Goal: Information Seeking & Learning: Learn about a topic

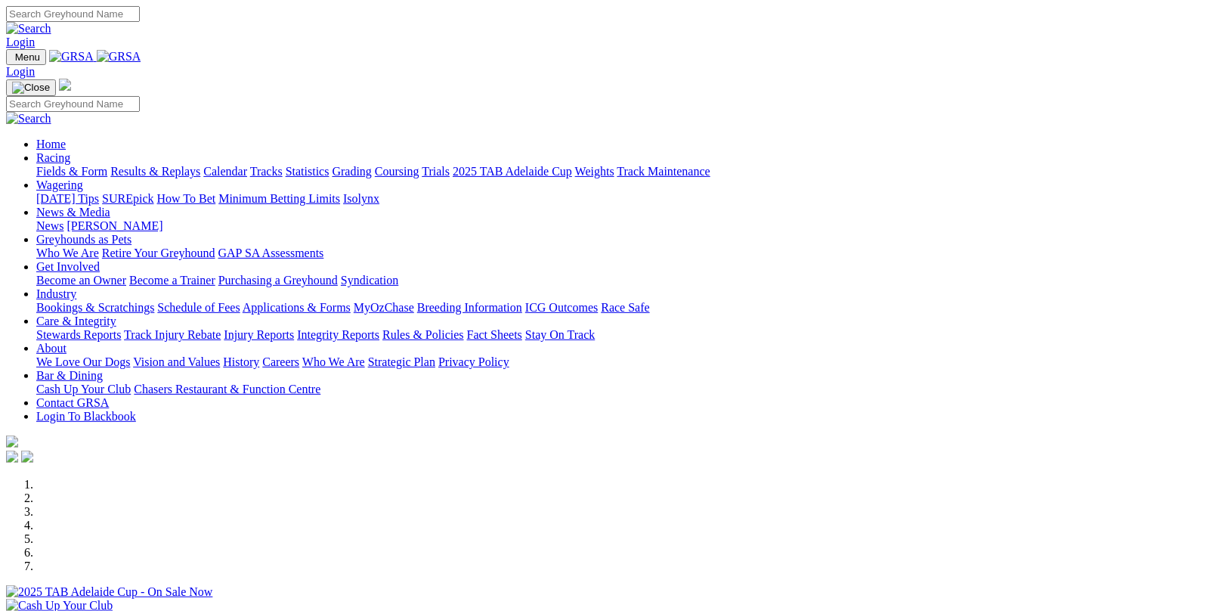
click at [200, 165] on link "Results & Replays" at bounding box center [155, 171] width 90 height 13
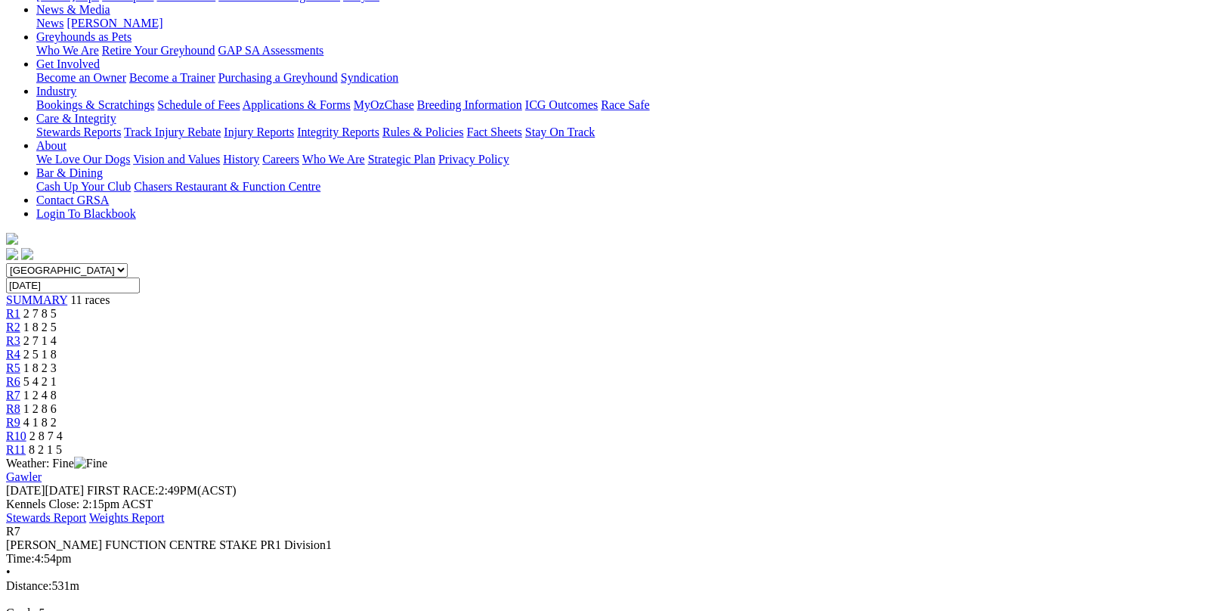
scroll to position [227, 0]
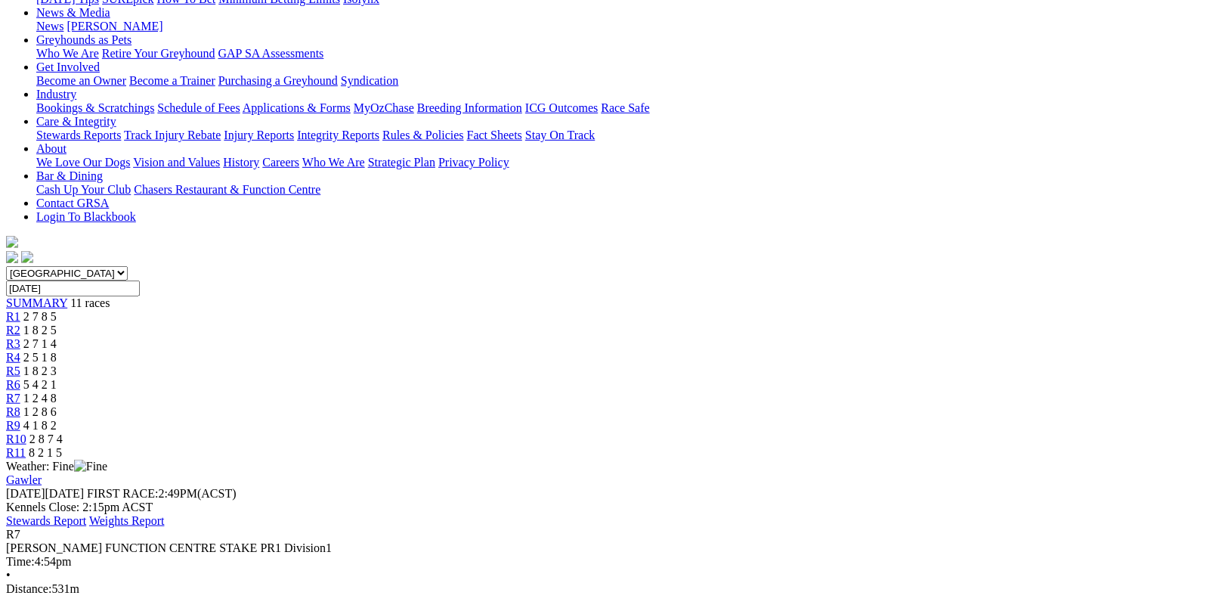
click at [812, 405] on div "R8 1 2 8 6" at bounding box center [609, 412] width 1207 height 14
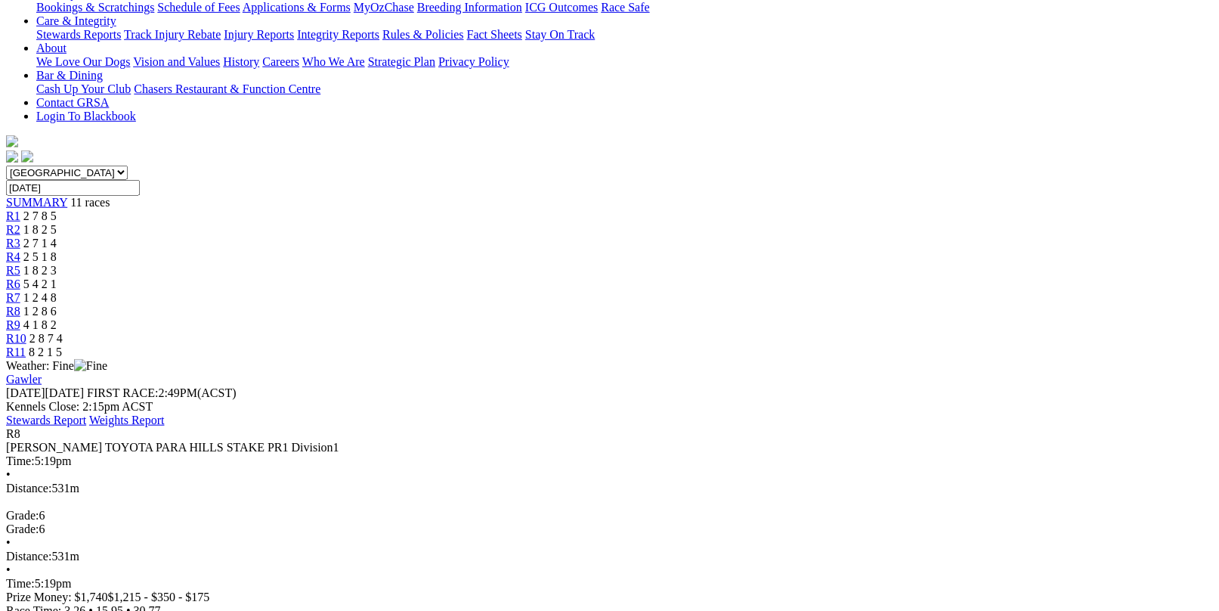
scroll to position [216, 0]
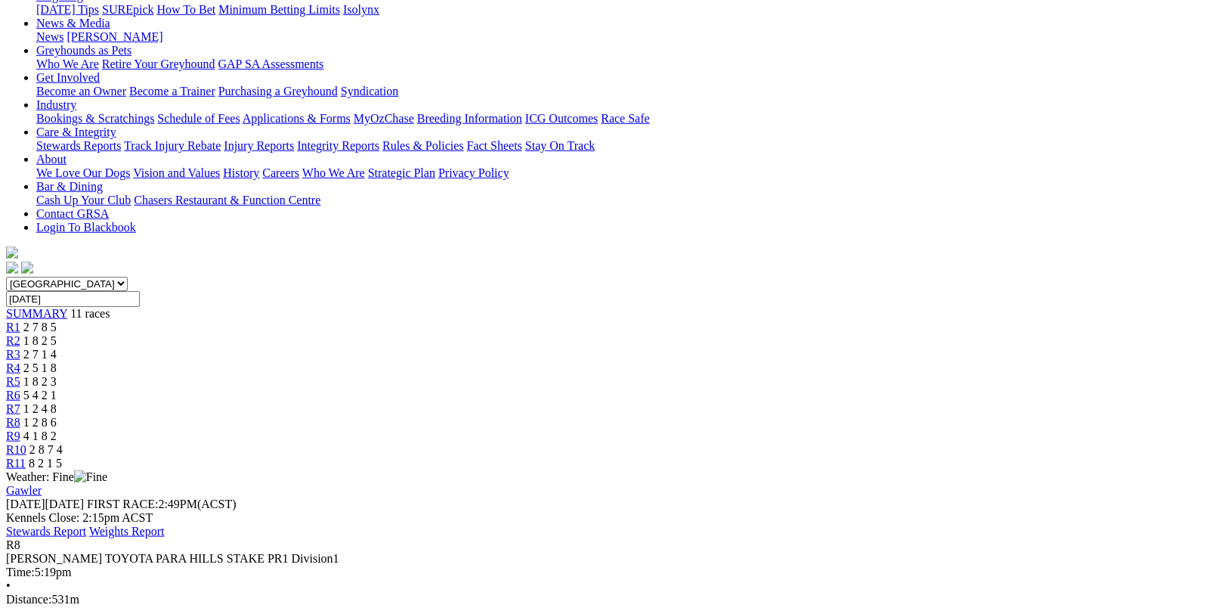
click at [57, 429] on span "4 1 8 2" at bounding box center [39, 435] width 33 height 13
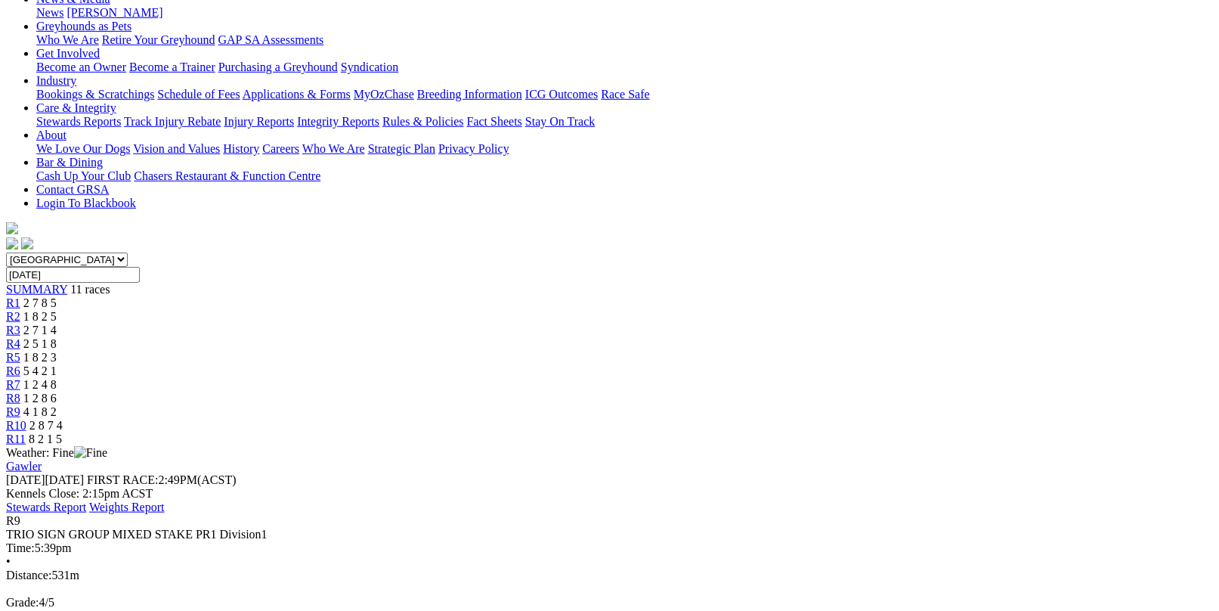
scroll to position [151, 0]
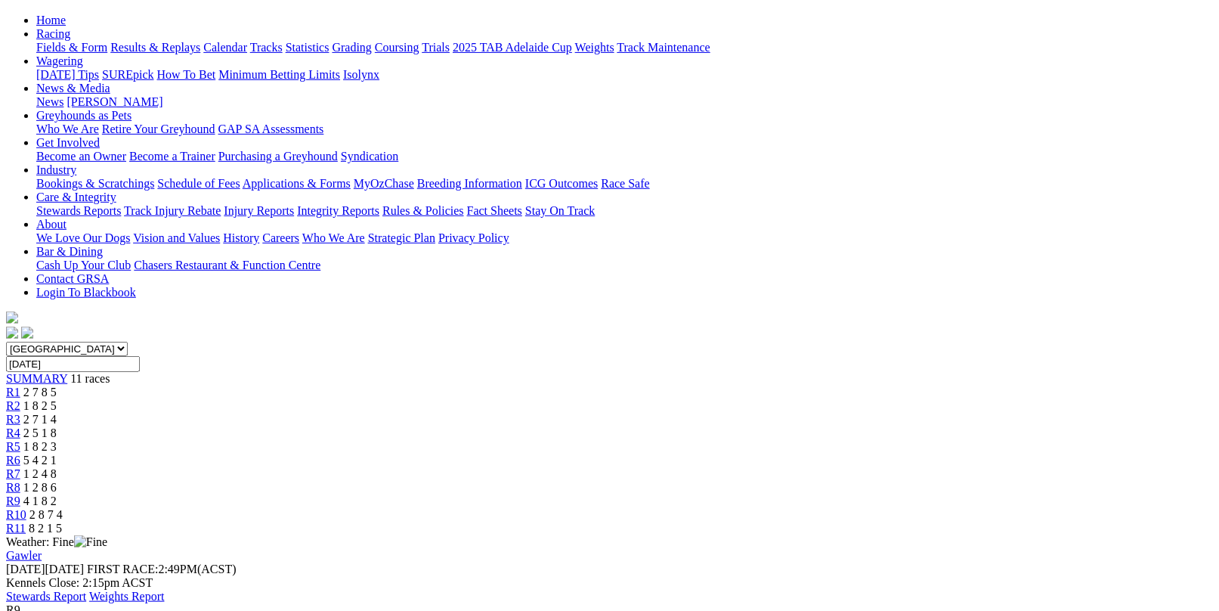
click at [57, 467] on span "1 2 4 8" at bounding box center [39, 473] width 33 height 13
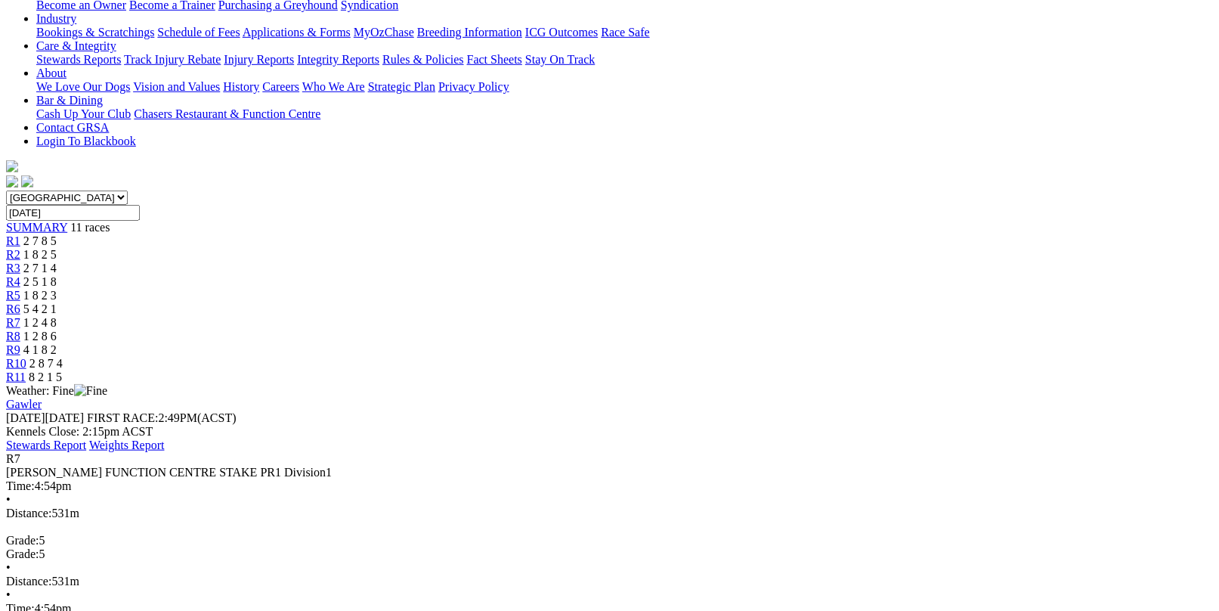
scroll to position [378, 0]
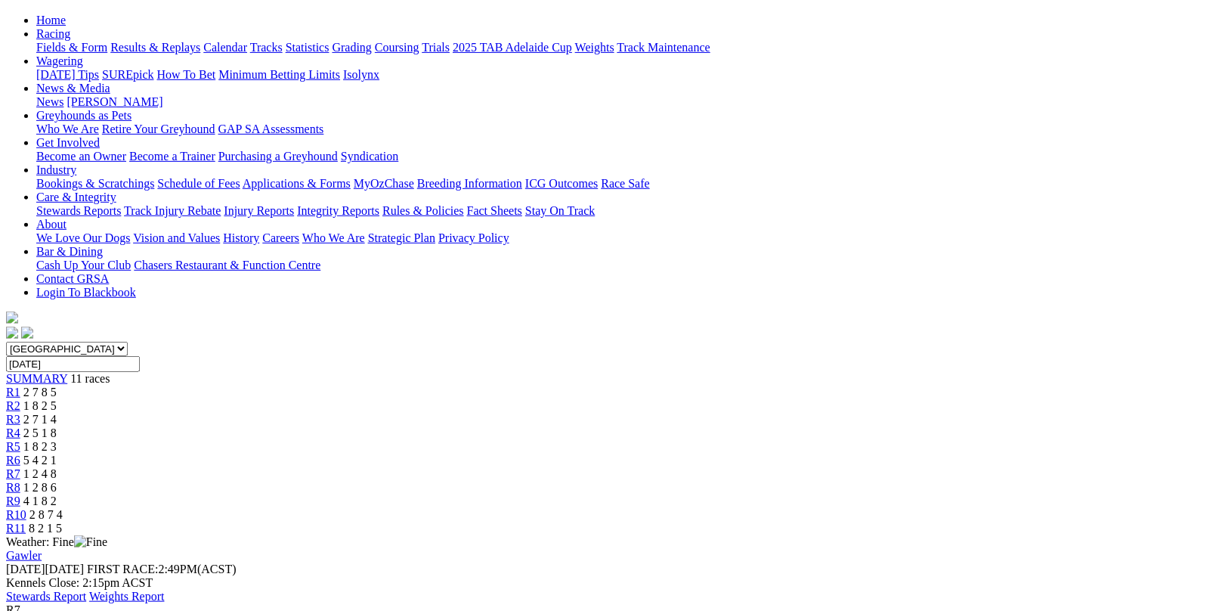
scroll to position [151, 0]
click at [20, 481] on span "R8" at bounding box center [13, 487] width 14 height 13
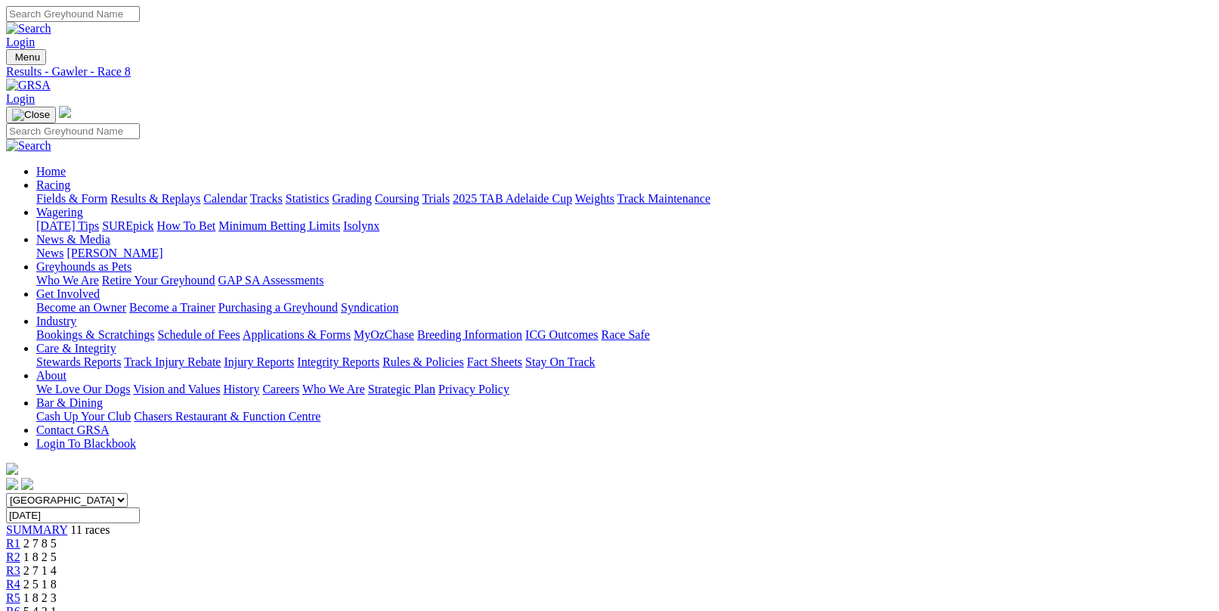
scroll to position [302, 0]
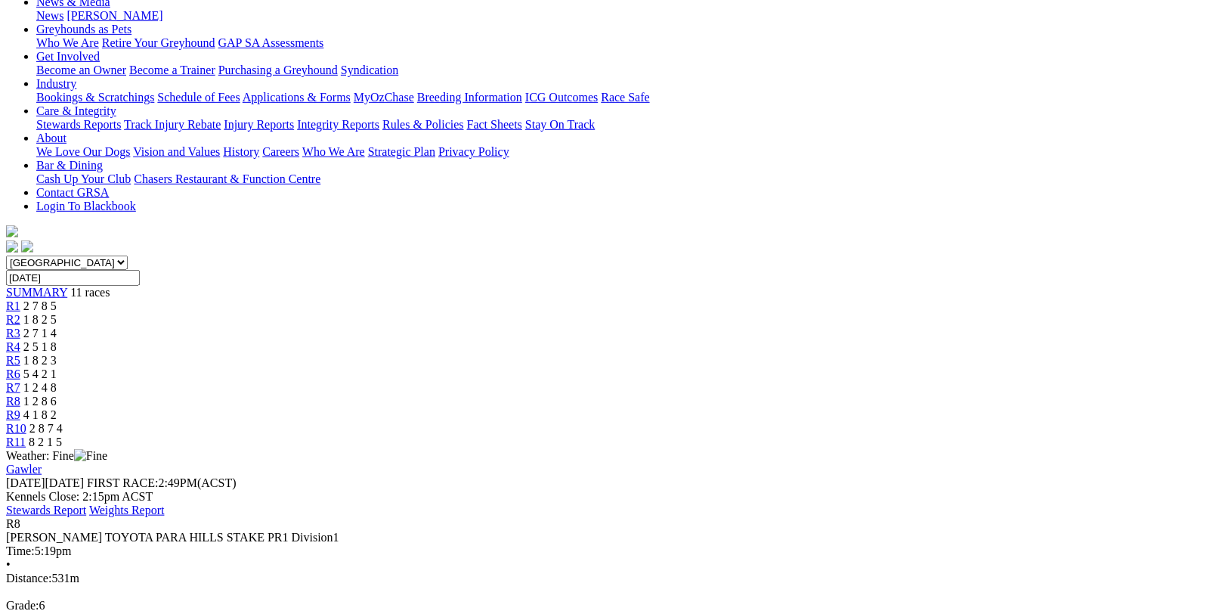
scroll to position [76, 0]
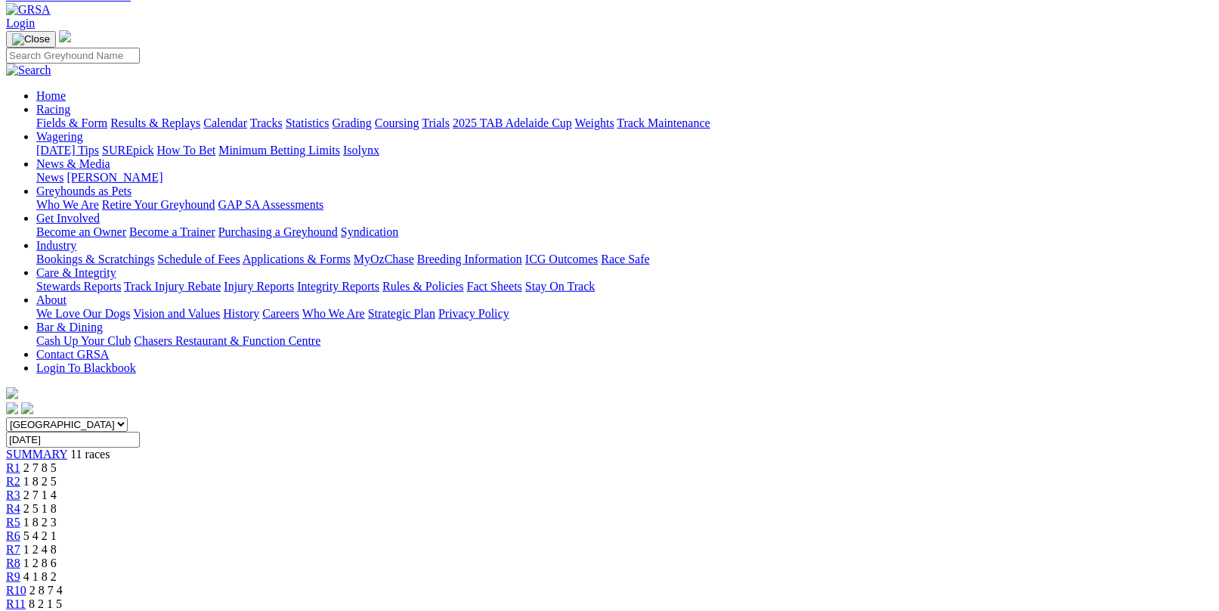
click at [20, 570] on span "R9" at bounding box center [13, 576] width 14 height 13
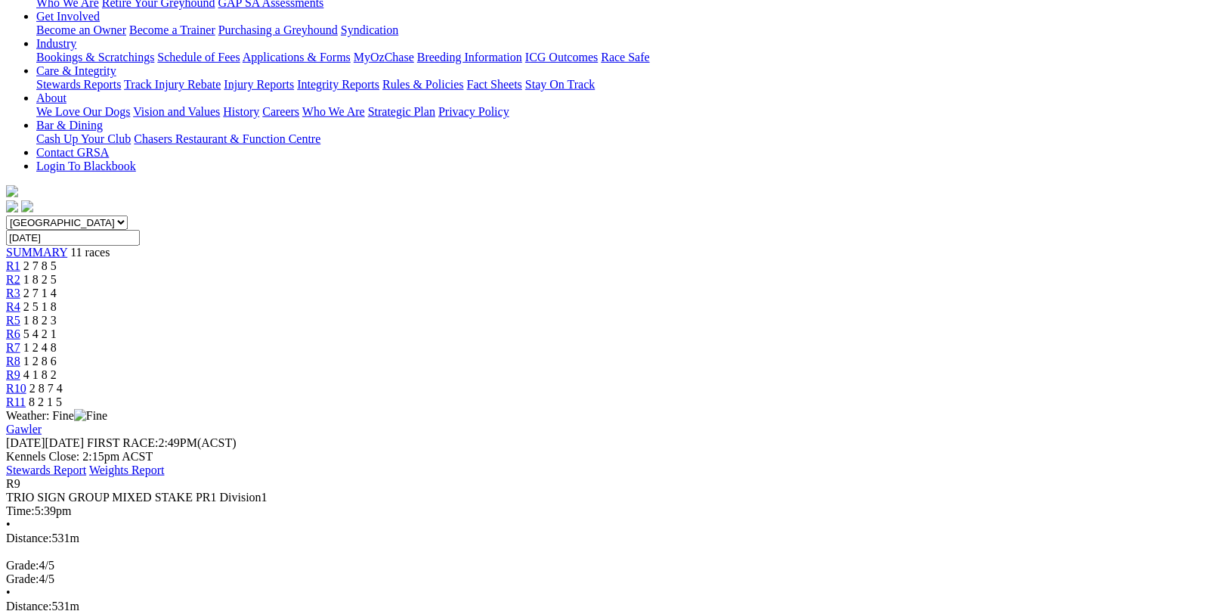
scroll to position [302, 0]
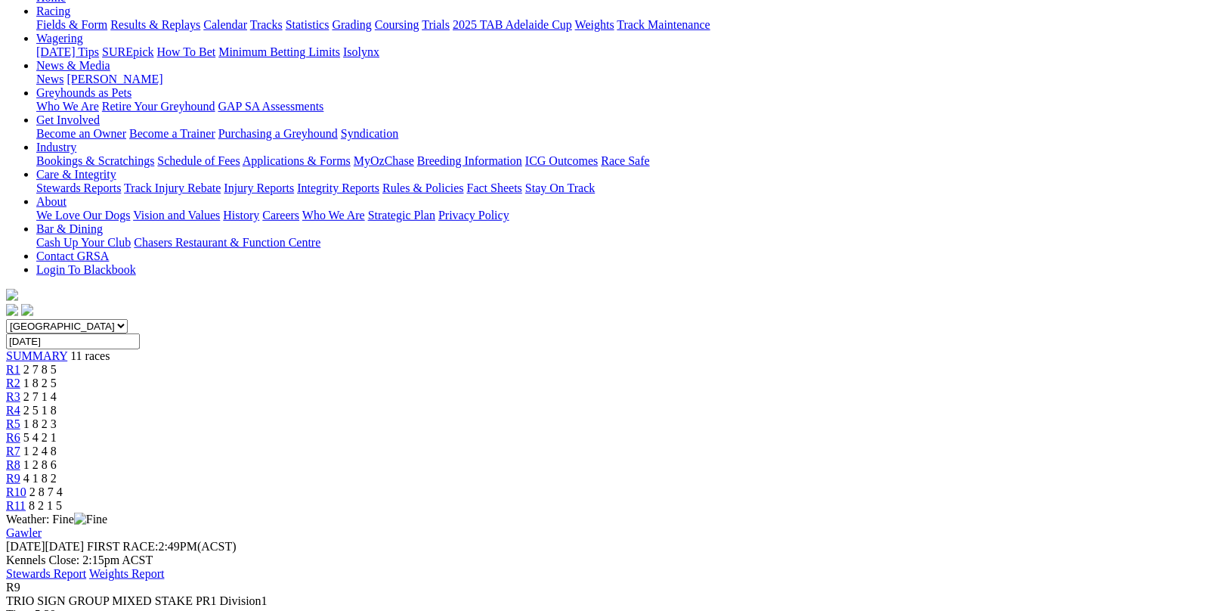
scroll to position [0, 0]
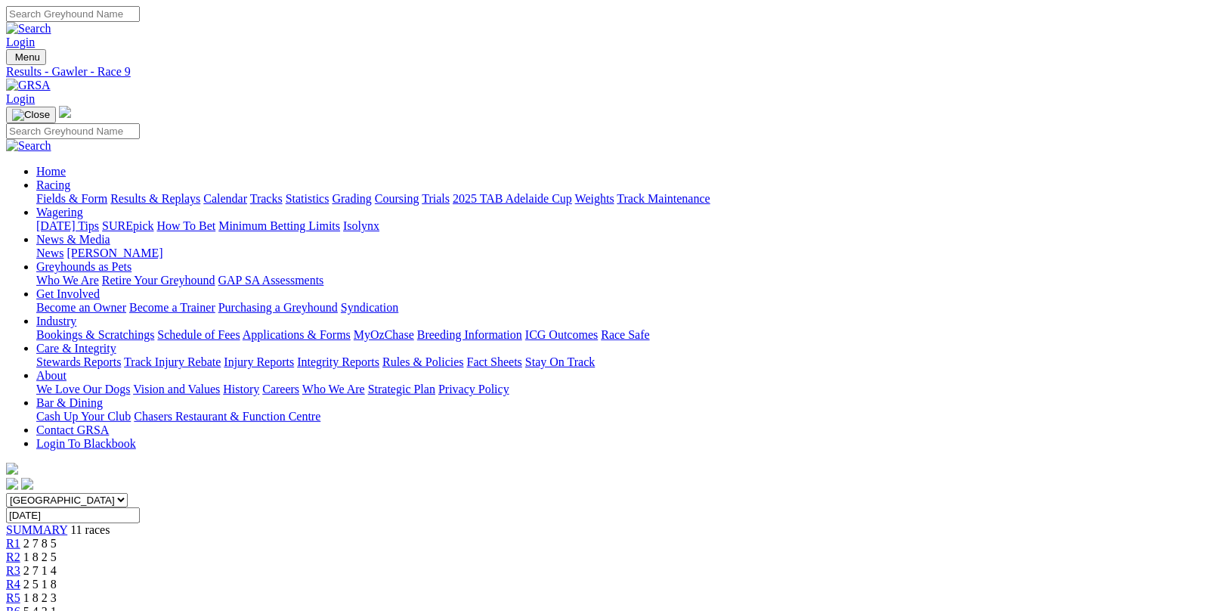
click at [76, 192] on link "Fields & Form" at bounding box center [71, 198] width 71 height 13
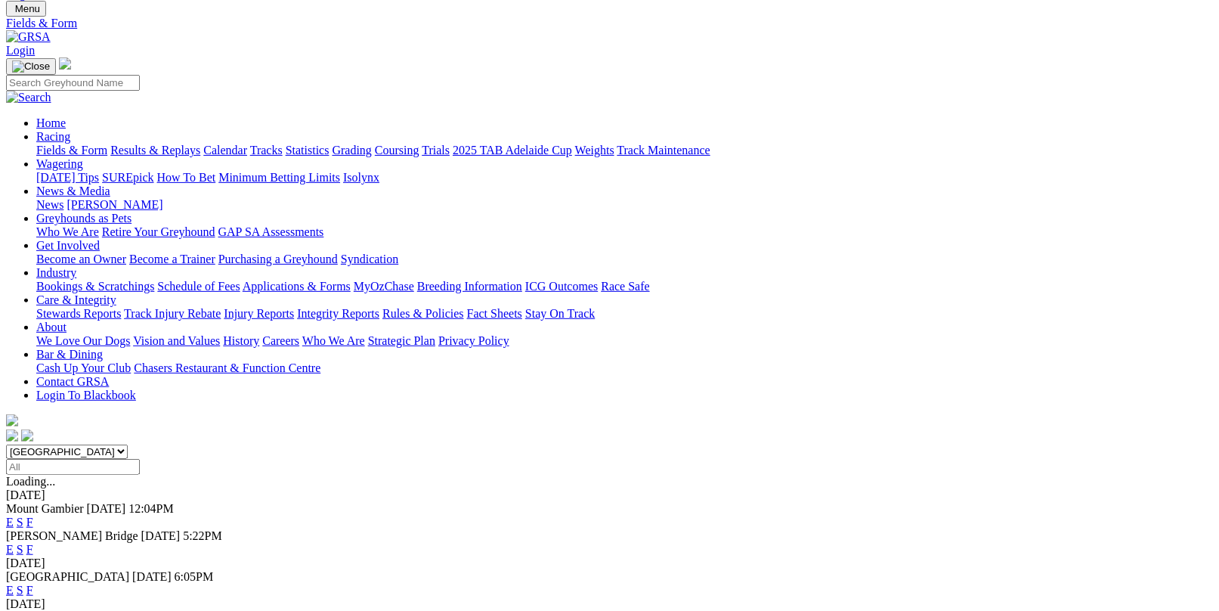
scroll to position [76, 0]
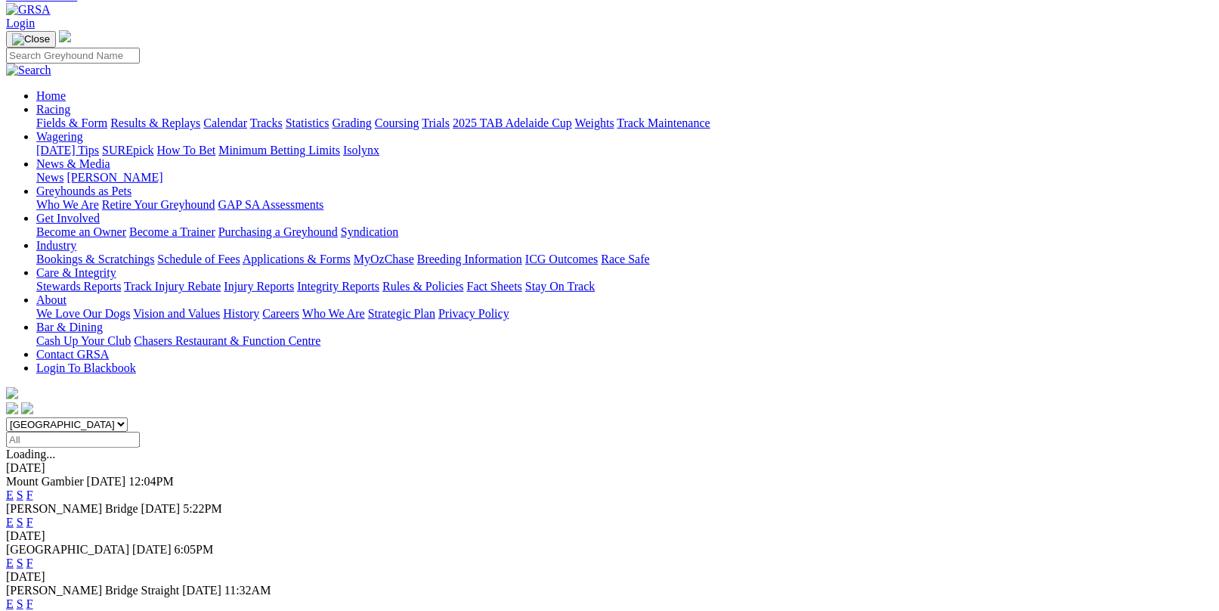
click at [33, 556] on link "F" at bounding box center [29, 562] width 7 height 13
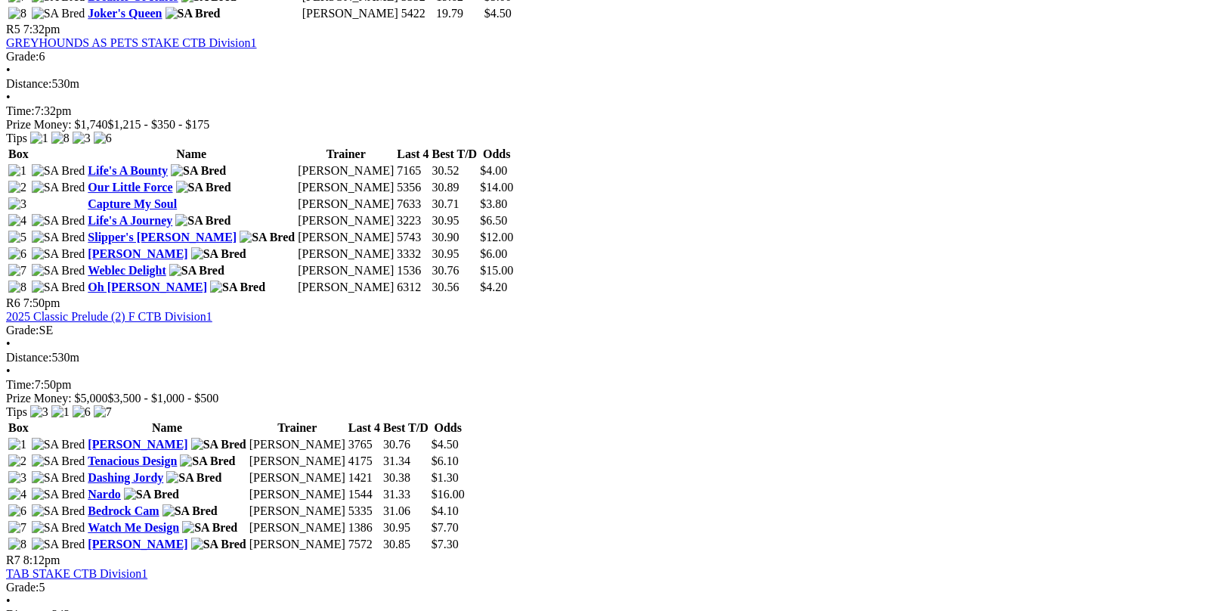
scroll to position [1814, 0]
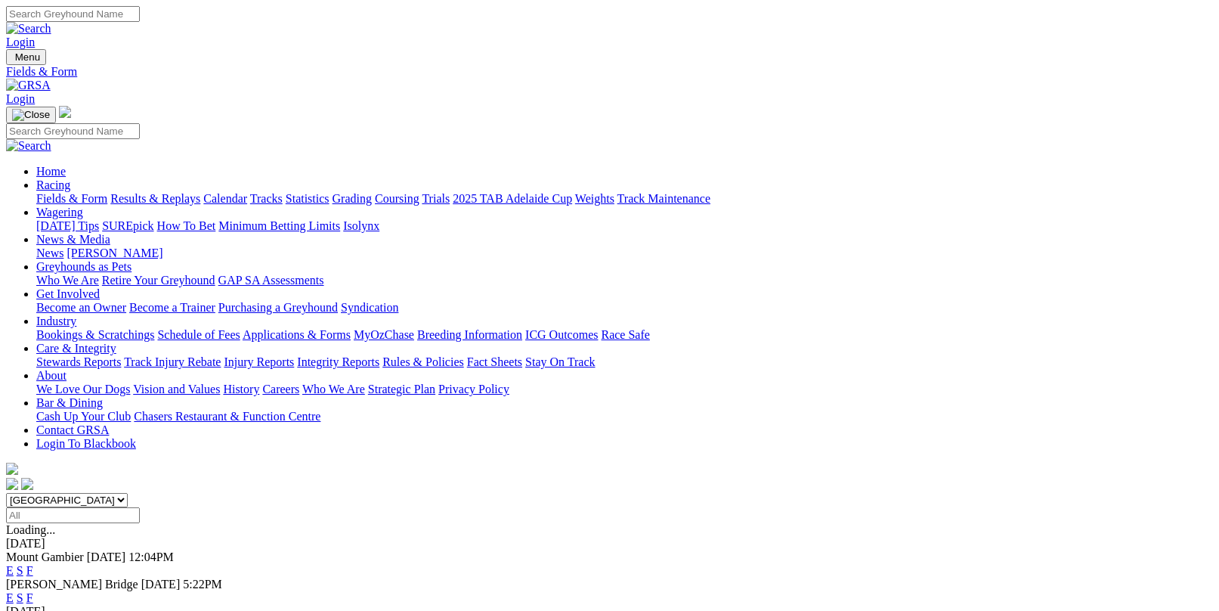
scroll to position [36, 0]
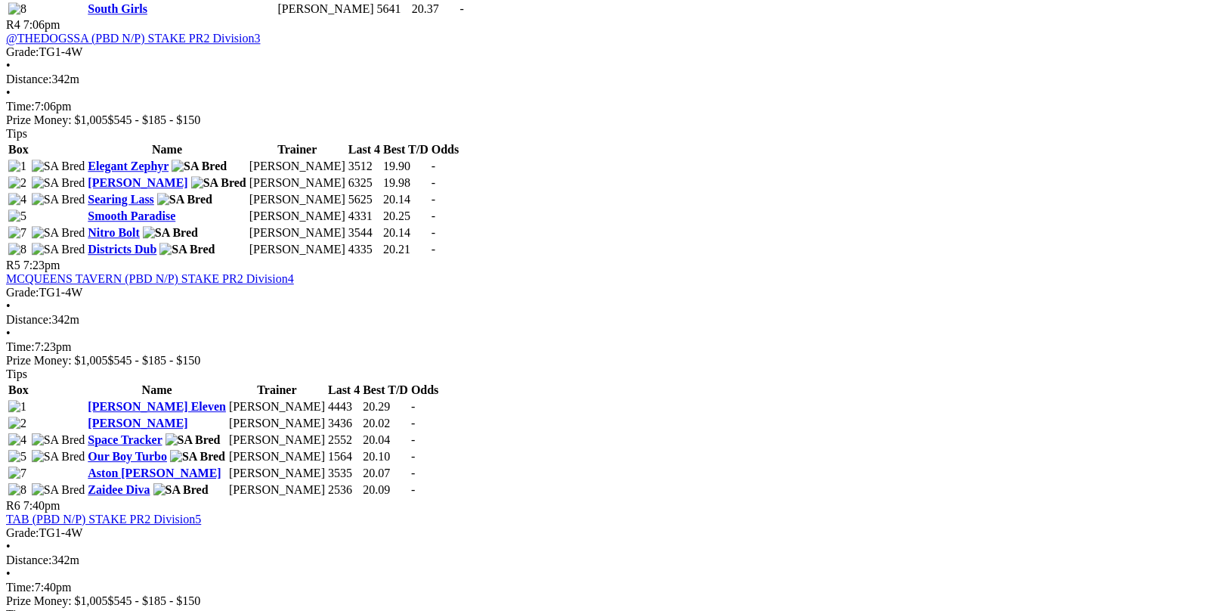
scroll to position [1512, 0]
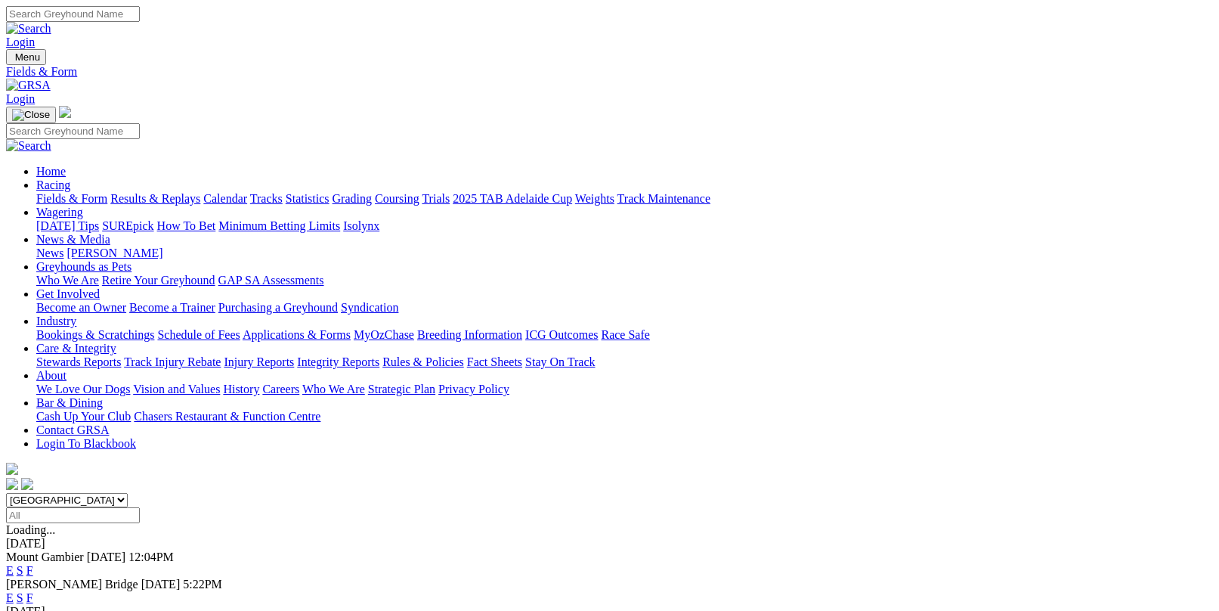
scroll to position [36, 0]
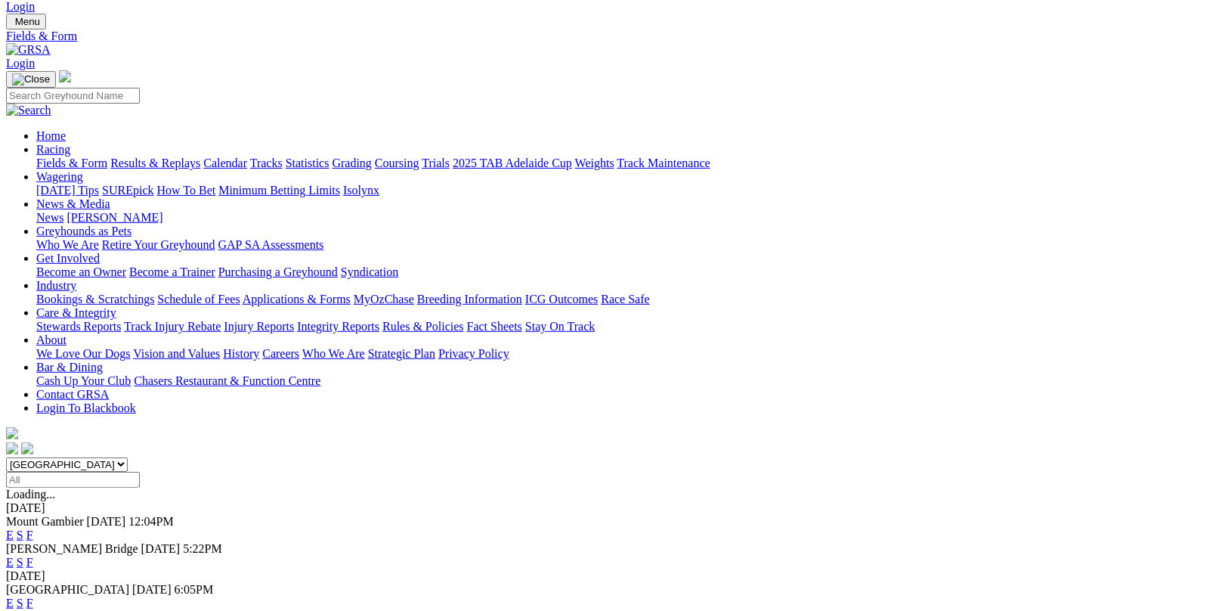
click at [33, 528] on link "F" at bounding box center [29, 534] width 7 height 13
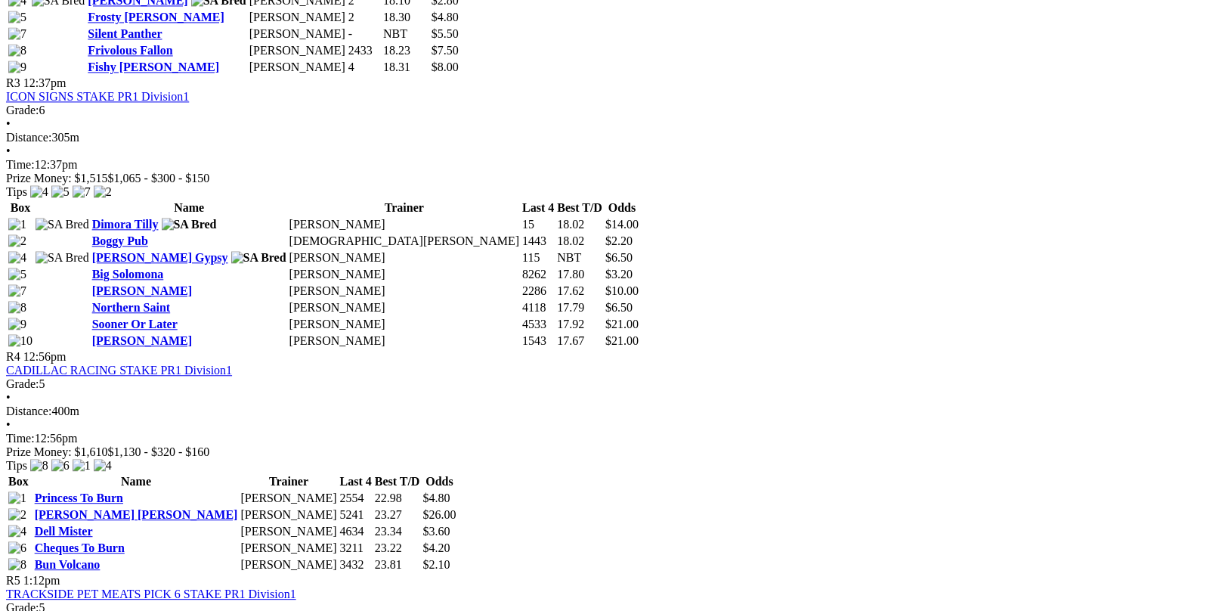
scroll to position [1285, 0]
